Goal: Task Accomplishment & Management: Use online tool/utility

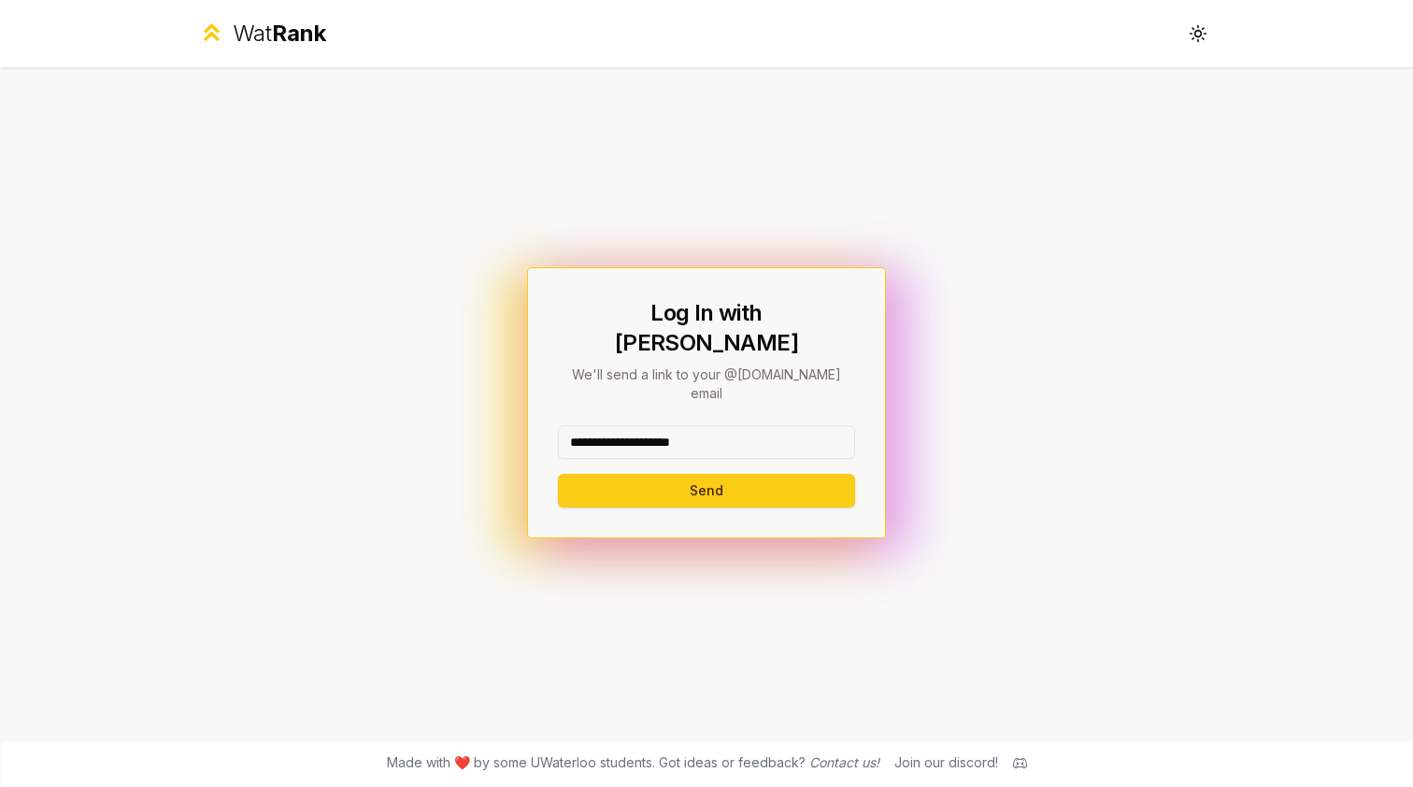
click at [705, 474] on button "Send" at bounding box center [706, 491] width 297 height 34
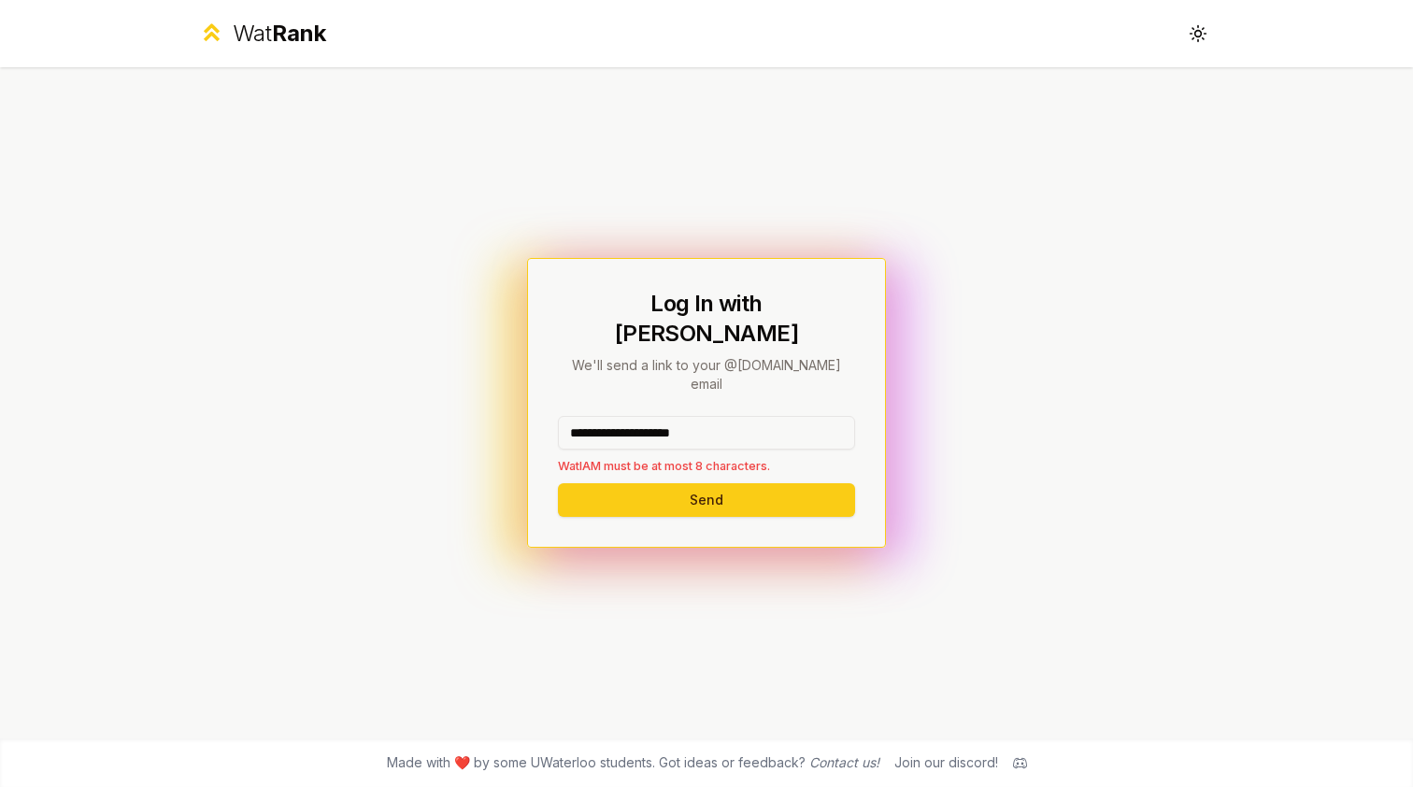
drag, startPoint x: 755, startPoint y: 416, endPoint x: 640, endPoint y: 406, distance: 115.3
click at [640, 416] on input "**********" at bounding box center [706, 433] width 297 height 34
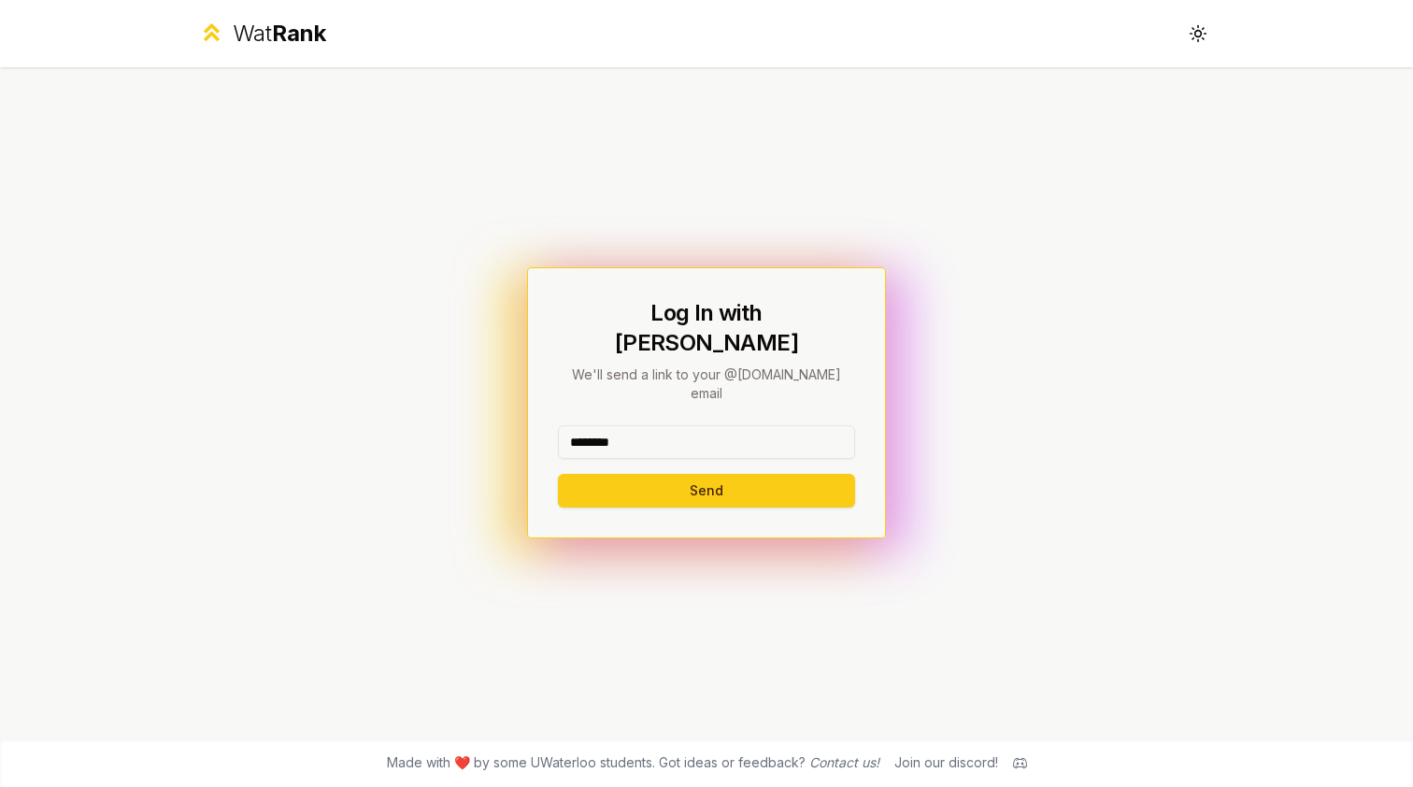
type input "********"
click at [705, 474] on button "Send" at bounding box center [706, 491] width 297 height 34
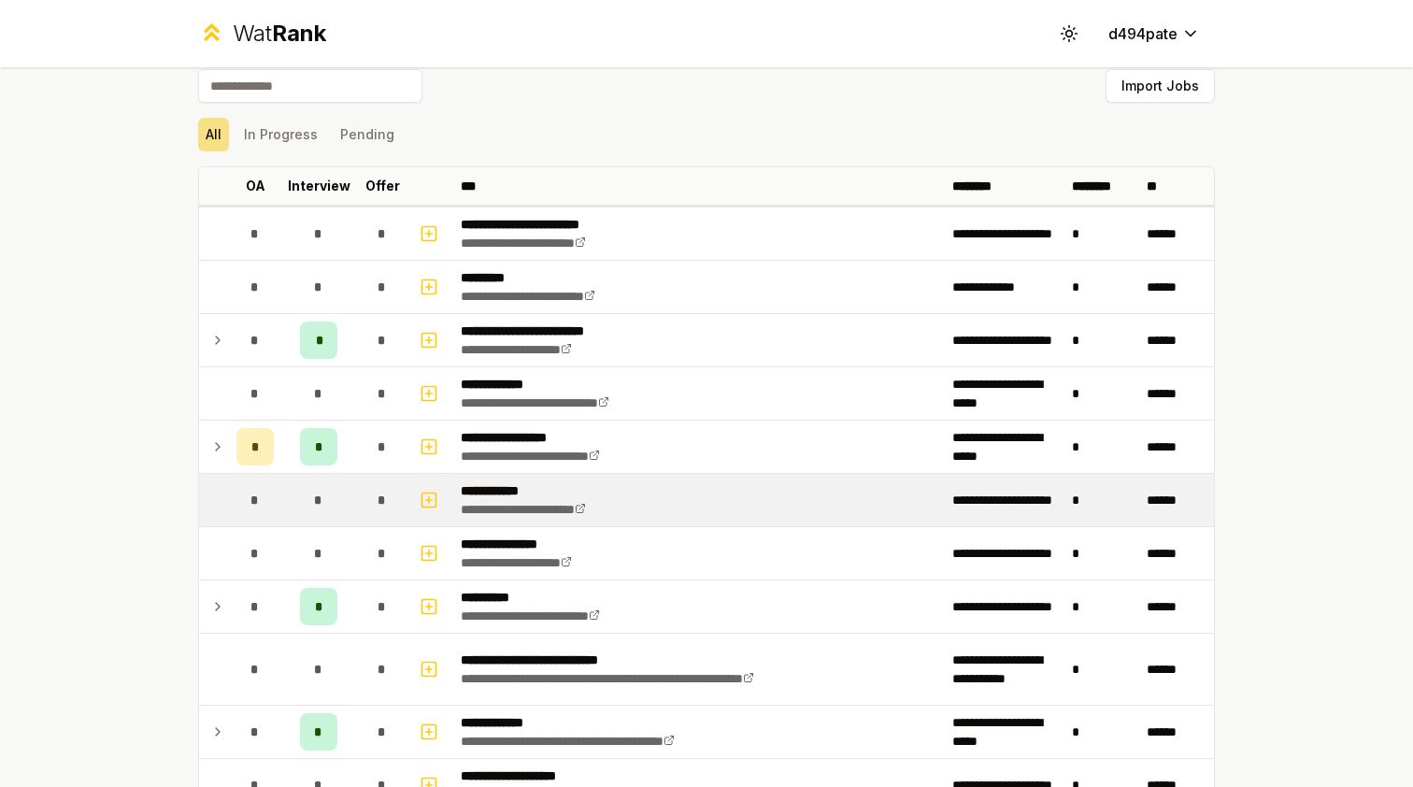
scroll to position [11, 0]
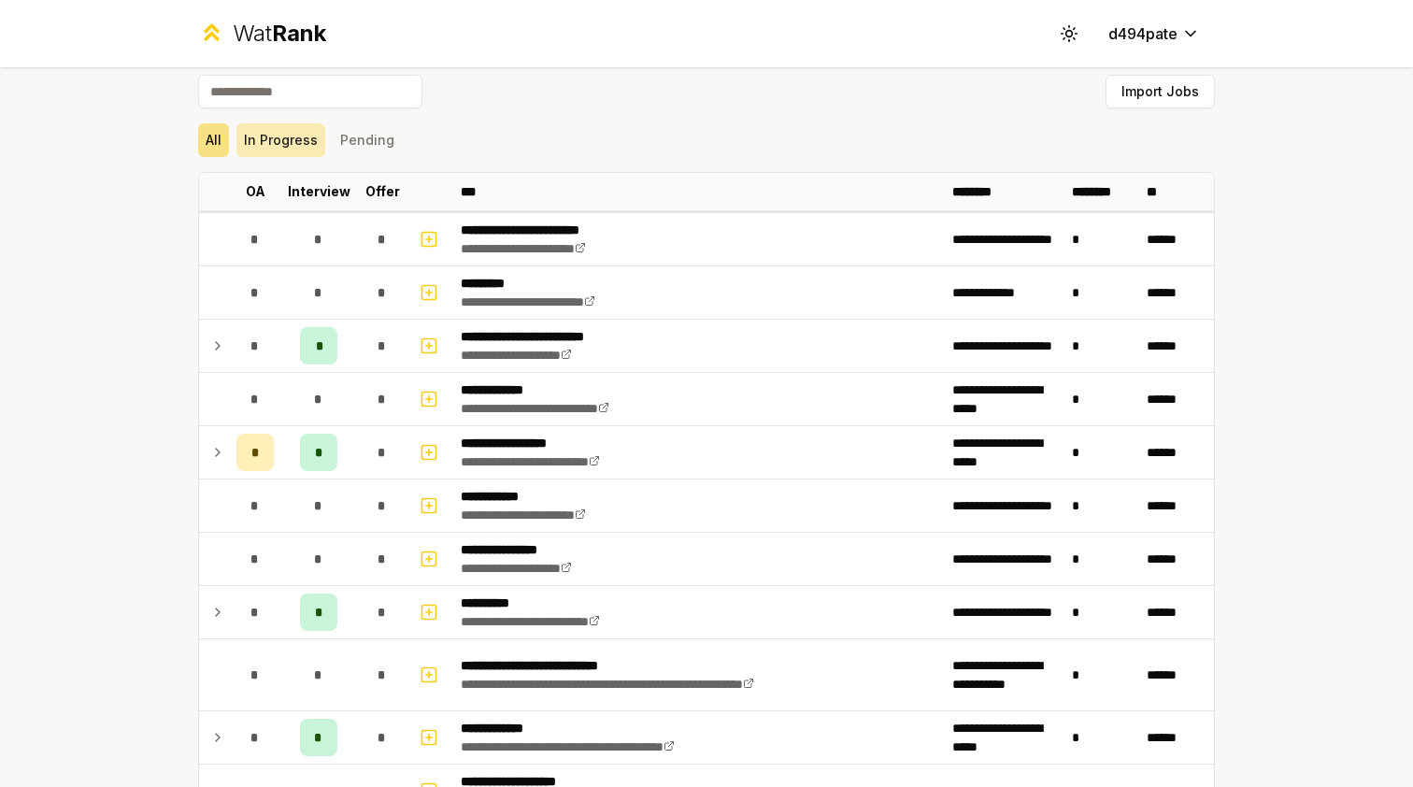
click at [309, 141] on button "In Progress" at bounding box center [280, 140] width 89 height 34
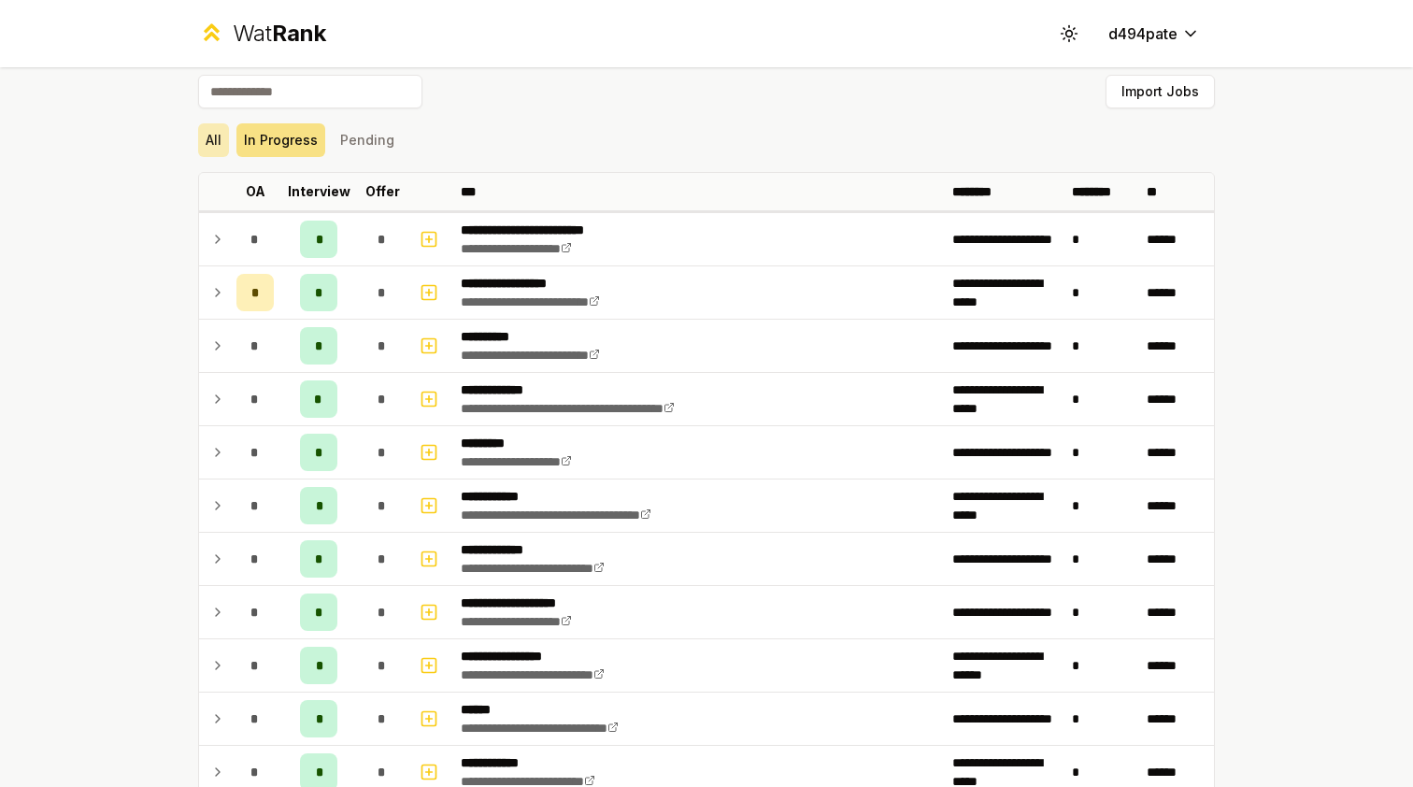
click at [221, 135] on button "All" at bounding box center [213, 140] width 31 height 34
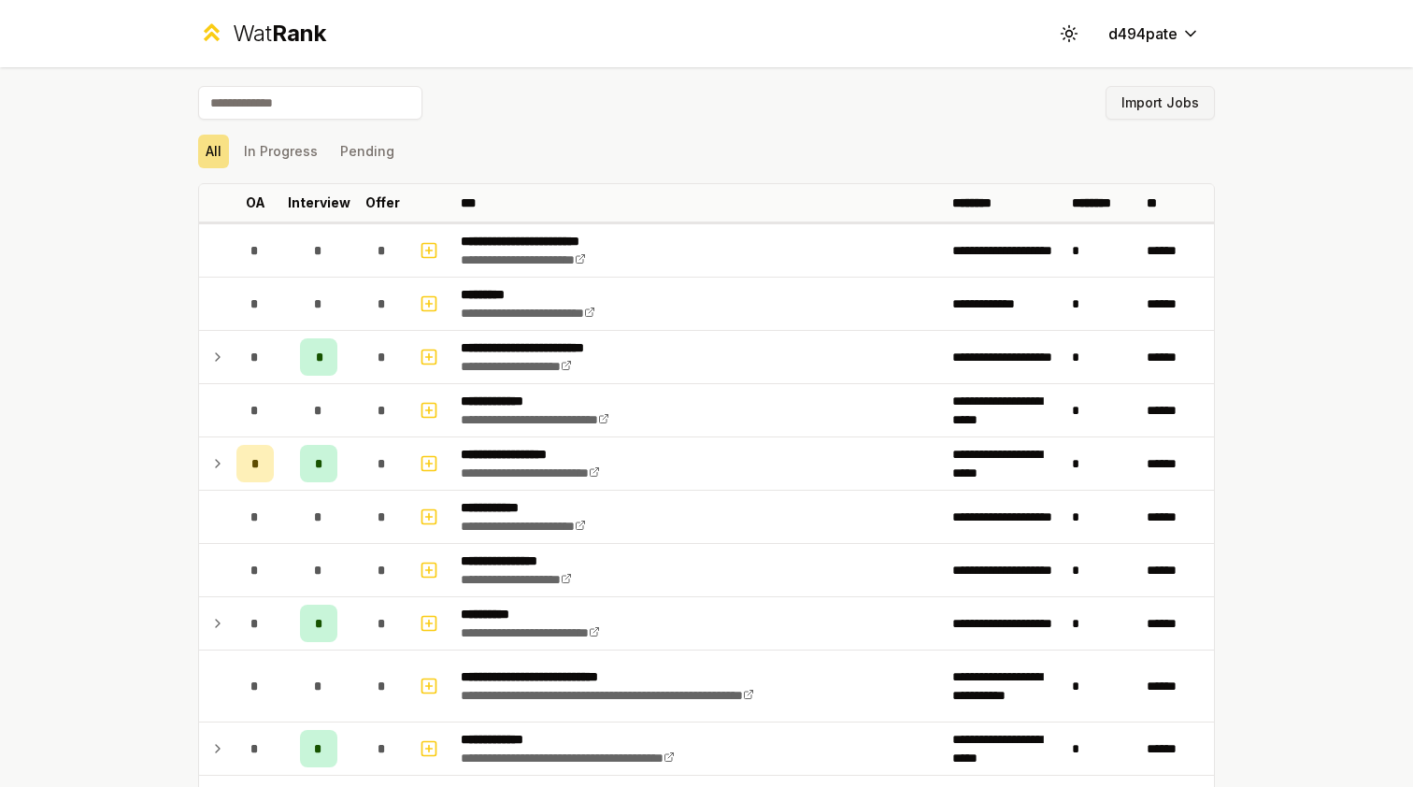
scroll to position [-1, 0]
click at [1156, 108] on button "Import Jobs" at bounding box center [1159, 103] width 109 height 34
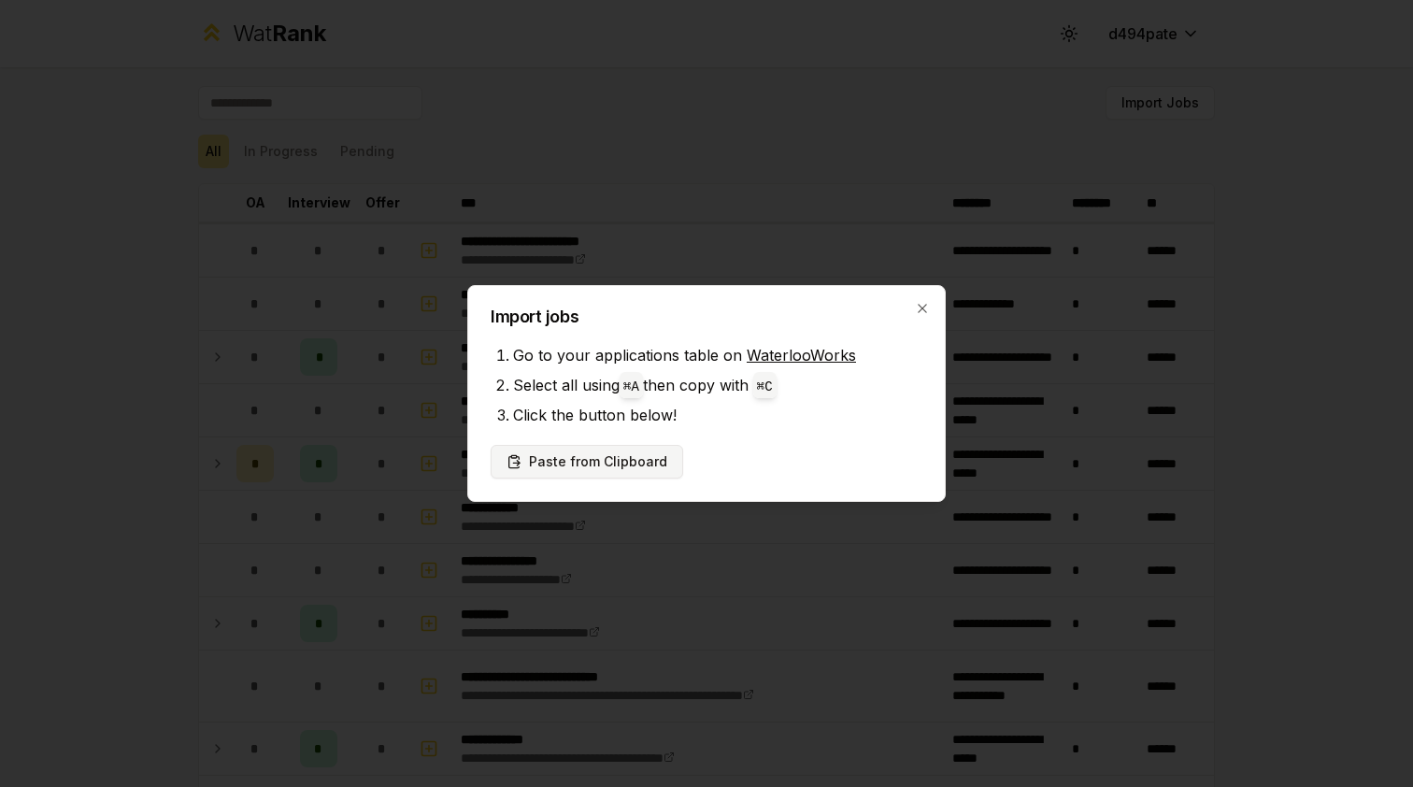
click at [643, 463] on button "Paste from Clipboard" at bounding box center [587, 462] width 192 height 34
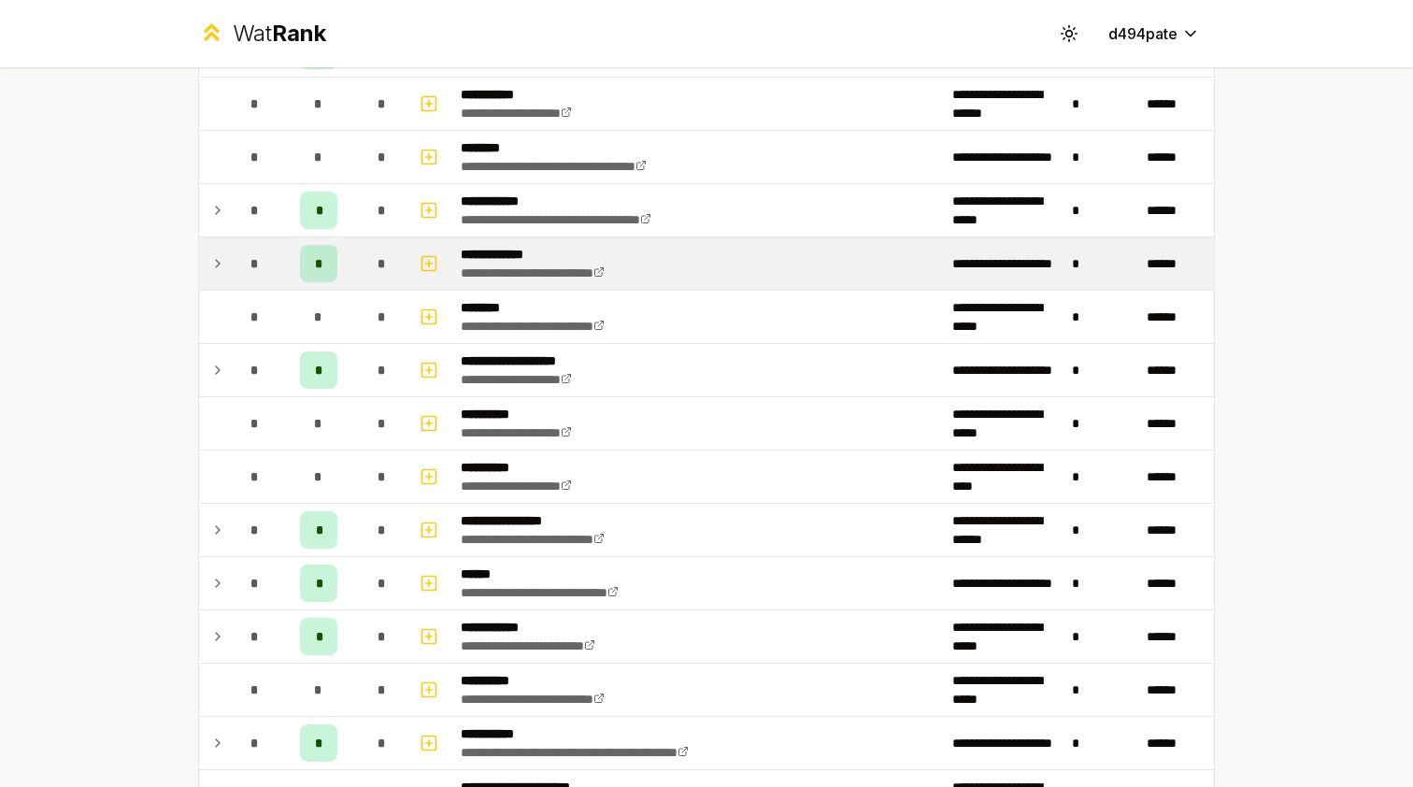
scroll to position [1211, 0]
